Goal: Download file/media

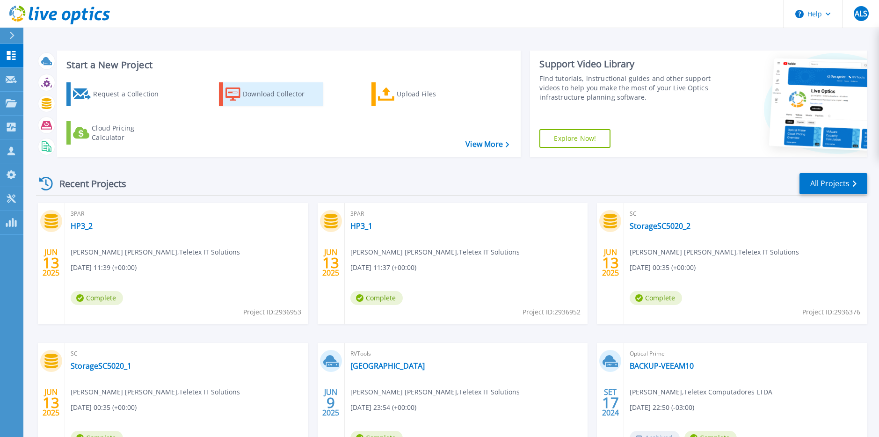
click at [265, 98] on div "Download Collector" at bounding box center [280, 94] width 75 height 19
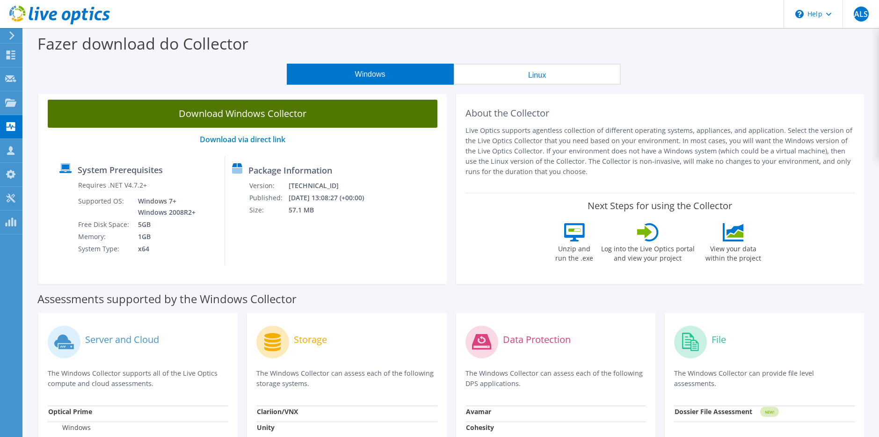
click at [310, 110] on link "Download Windows Collector" at bounding box center [243, 114] width 390 height 28
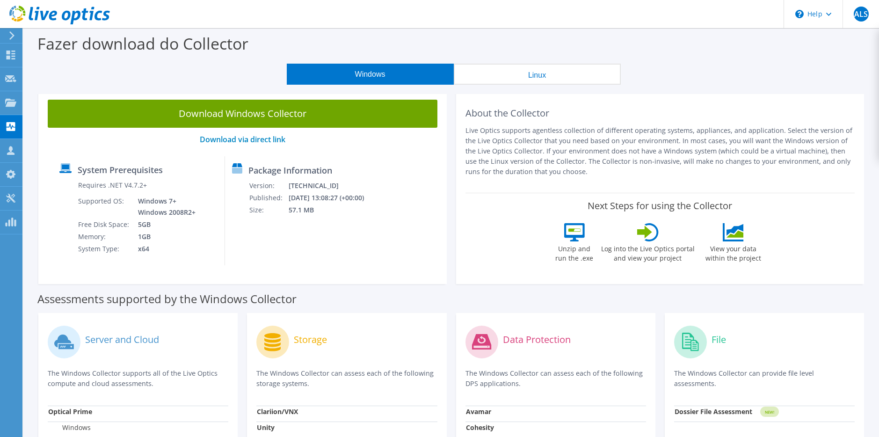
drag, startPoint x: 714, startPoint y: 20, endPoint x: 722, endPoint y: 102, distance: 83.2
click at [724, 102] on div "ALS Membro da equipe ANDERSON LUIZ SANTOS anderson.santos@teletex.com.br Telete…" at bounding box center [439, 364] width 879 height 728
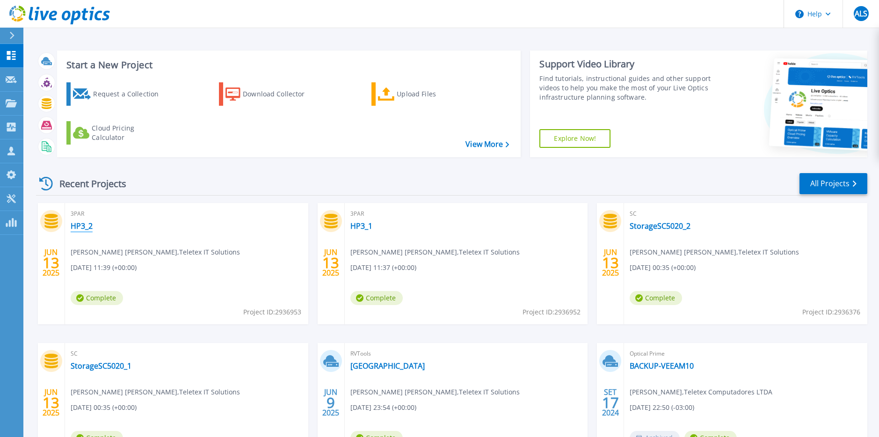
click at [83, 227] on link "HP3_2" at bounding box center [82, 225] width 22 height 9
